Goal: Task Accomplishment & Management: Manage account settings

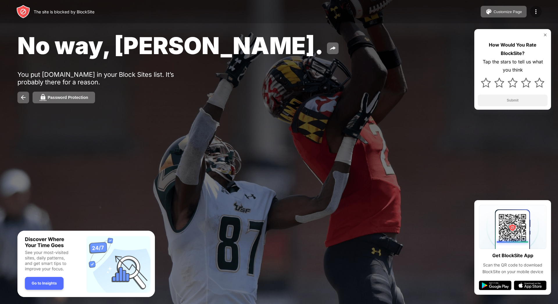
click at [538, 11] on img at bounding box center [536, 11] width 7 height 7
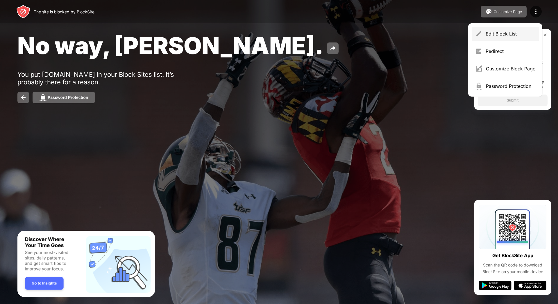
click at [511, 35] on div "Edit Block List" at bounding box center [511, 34] width 50 height 6
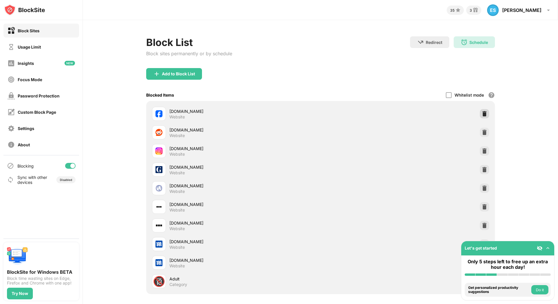
click at [482, 113] on img at bounding box center [485, 114] width 6 height 6
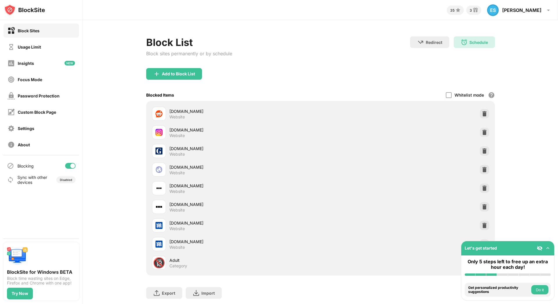
click at [533, 291] on button "Do it" at bounding box center [540, 289] width 17 height 9
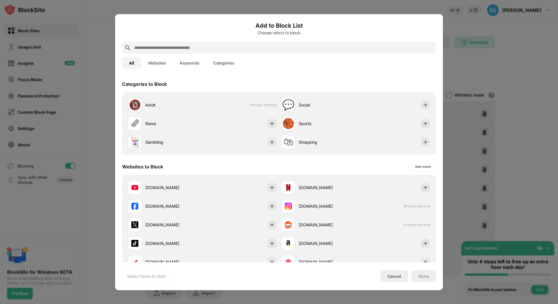
click at [473, 68] on div at bounding box center [279, 152] width 558 height 304
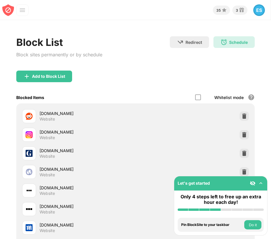
click at [86, 18] on div "35 3 ES ES [PERSON_NAME] View Account Insights Rewards Settings Support Log Out" at bounding box center [135, 10] width 271 height 20
click at [147, 23] on div "Block List Block sites permanently or by schedule Redirect Choose a site to be …" at bounding box center [135, 171] width 271 height 303
